Goal: Transaction & Acquisition: Purchase product/service

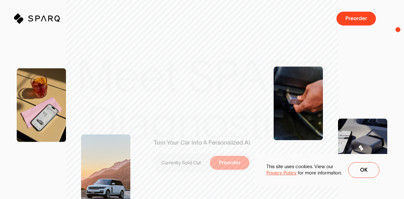
drag, startPoint x: 398, startPoint y: 27, endPoint x: 395, endPoint y: 38, distance: 11.5
click at [395, 40] on div "Turn Your Car Into A Personalized AI Currently Sold Out Preorder" at bounding box center [202, 99] width 404 height 237
click at [363, 172] on span "Ok" at bounding box center [363, 169] width 7 height 5
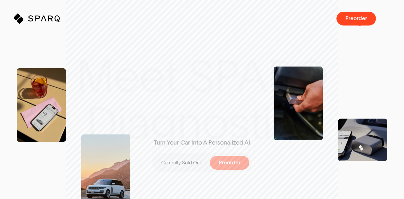
click at [360, 21] on span "Preorder" at bounding box center [356, 18] width 22 height 5
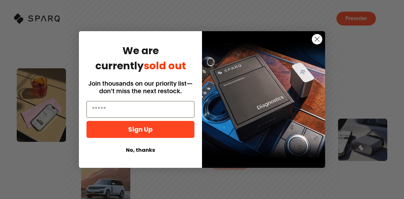
click at [145, 149] on button "No, thanks" at bounding box center [140, 150] width 108 height 12
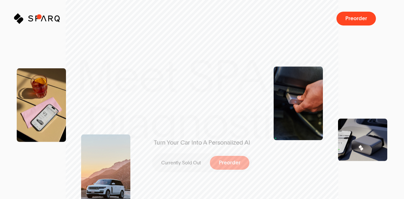
click at [39, 17] on icon "Sparq" at bounding box center [51, 18] width 46 height 10
click at [23, 20] on button "Top of page" at bounding box center [38, 18] width 46 height 10
click at [55, 19] on icon at bounding box center [57, 18] width 5 height 7
drag, startPoint x: 348, startPoint y: 31, endPoint x: 347, endPoint y: 39, distance: 8.7
click at [348, 31] on div "Turn Your Car Into A Personalized AI Currently Sold Out Preorder" at bounding box center [201, 99] width 373 height 237
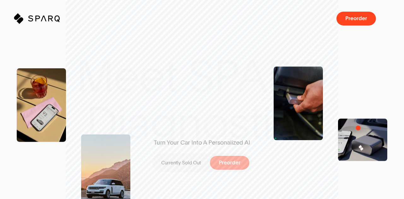
click at [359, 134] on img at bounding box center [362, 140] width 49 height 43
click at [183, 163] on p "Currently Sold Out" at bounding box center [180, 163] width 39 height 6
drag, startPoint x: 197, startPoint y: 164, endPoint x: 210, endPoint y: 163, distance: 12.7
click at [198, 164] on p "Currently Sold Out" at bounding box center [180, 163] width 39 height 6
click at [209, 162] on span at bounding box center [189, 163] width 40 height 14
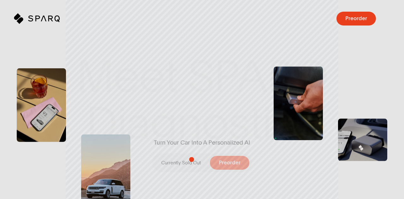
click at [184, 159] on div "S P A R Q D i a g n o s t i c s Unlock the power to diagnose your vehicle anyti…" at bounding box center [201, 99] width 373 height 199
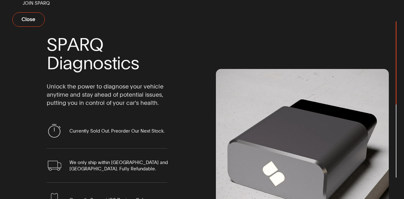
drag, startPoint x: 396, startPoint y: 45, endPoint x: 398, endPoint y: 9, distance: 35.7
click at [398, 9] on div "Close Join Sparq S P A R Q D i a g n o s t i c s Unlock the power to diagnose y…" at bounding box center [202, 99] width 404 height 199
click at [35, 22] on span "Close" at bounding box center [28, 19] width 14 height 5
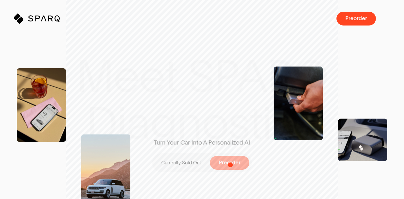
click at [230, 165] on span "Preorder" at bounding box center [230, 162] width 22 height 5
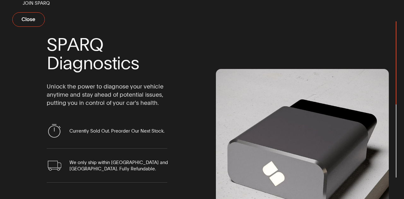
drag, startPoint x: 396, startPoint y: 38, endPoint x: 396, endPoint y: 109, distance: 70.9
click at [396, 109] on div "Join Sparq S P A R Q D i a g n o s t i c s Unlock the power to diagnose your ve…" at bounding box center [202, 99] width 404 height 199
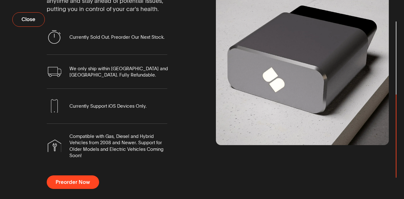
click at [383, 105] on div "Join Sparq S P A R Q D i a g n o s t i c s Unlock the power to diagnose your ve…" at bounding box center [202, 5] width 404 height 199
click at [64, 182] on span "Preorder Now" at bounding box center [73, 182] width 34 height 5
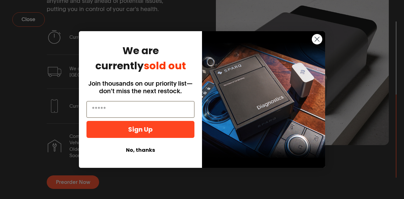
click at [114, 106] on input "Email" at bounding box center [140, 109] width 108 height 17
click at [107, 109] on input "Email" at bounding box center [140, 109] width 108 height 17
click at [136, 131] on button "Sign Up" at bounding box center [140, 129] width 108 height 17
click at [99, 106] on input "Email" at bounding box center [140, 109] width 108 height 17
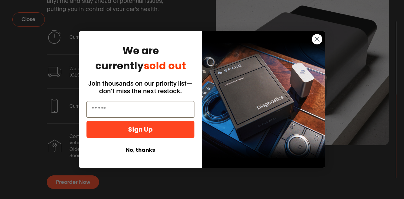
click at [149, 150] on button "No, thanks" at bounding box center [140, 150] width 108 height 12
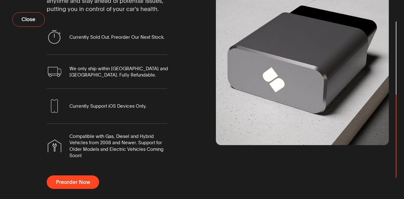
click at [66, 183] on span "Preorder Now" at bounding box center [73, 182] width 34 height 5
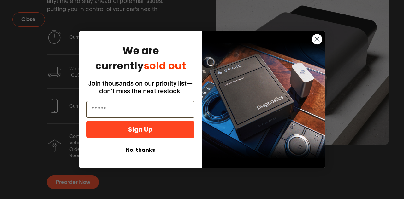
click at [110, 108] on input "Email" at bounding box center [140, 109] width 108 height 17
drag, startPoint x: 110, startPoint y: 108, endPoint x: 103, endPoint y: 108, distance: 6.3
click at [103, 108] on input "Email" at bounding box center [140, 109] width 108 height 17
click at [137, 130] on button "Sign Up" at bounding box center [140, 129] width 108 height 17
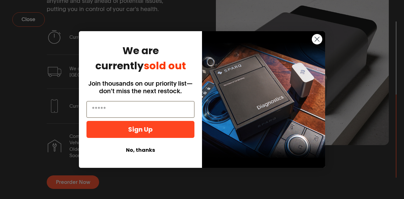
click at [137, 130] on button "Sign Up" at bounding box center [140, 129] width 108 height 17
click at [249, 65] on img "POPUP Form" at bounding box center [263, 99] width 123 height 137
